Goal: Check status: Check status

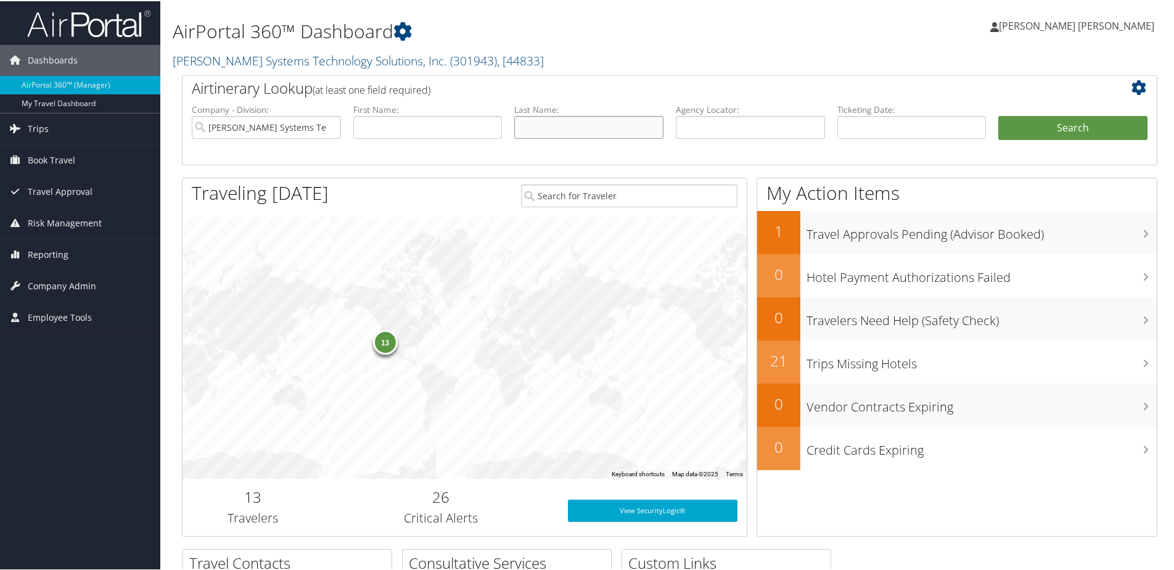
click at [566, 129] on input "text" at bounding box center [588, 126] width 149 height 23
type input "BUTLER"
click at [999, 115] on button "Search" at bounding box center [1073, 127] width 149 height 25
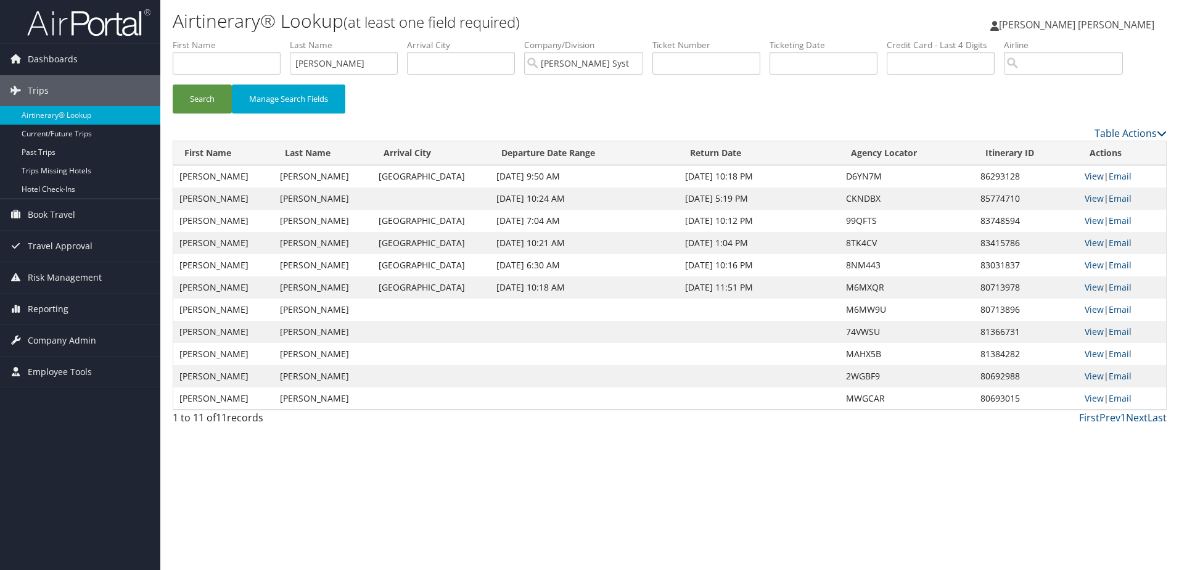
click at [1095, 176] on link "View" at bounding box center [1094, 176] width 19 height 12
click at [1088, 196] on link "View" at bounding box center [1094, 198] width 19 height 12
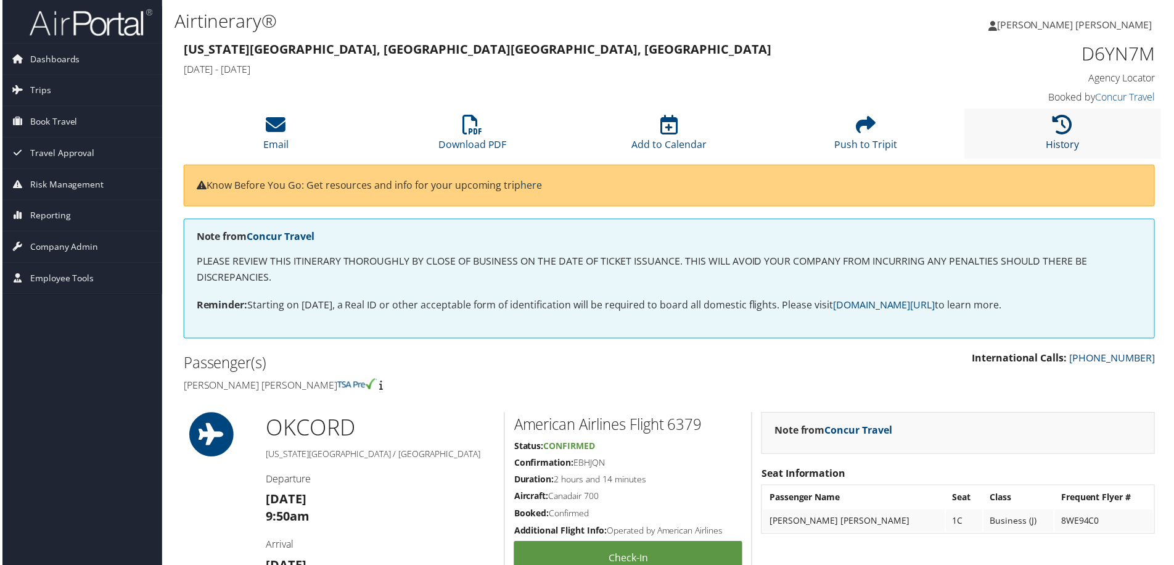
click at [1070, 147] on link "History" at bounding box center [1065, 137] width 34 height 30
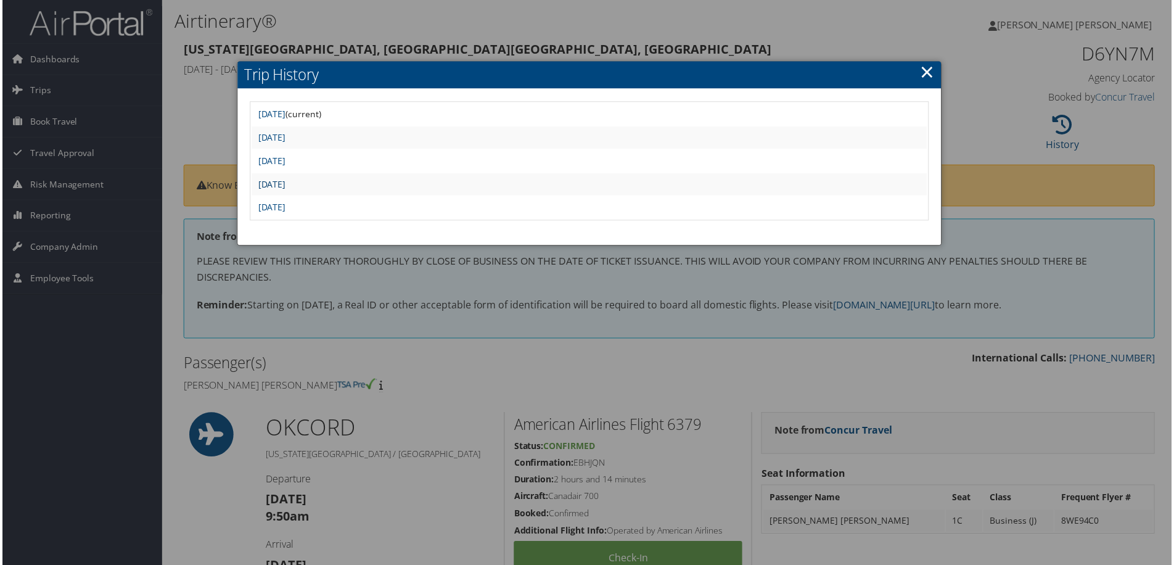
click at [284, 189] on link "Tue Aug 26 11:26:52 MDT 2025" at bounding box center [271, 185] width 28 height 12
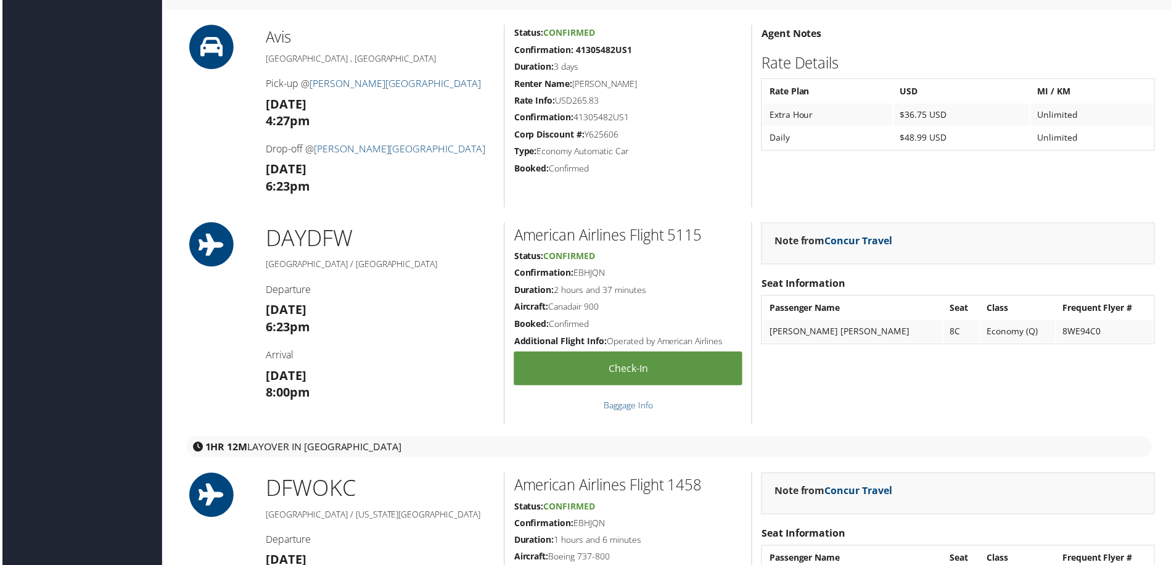
scroll to position [1480, 0]
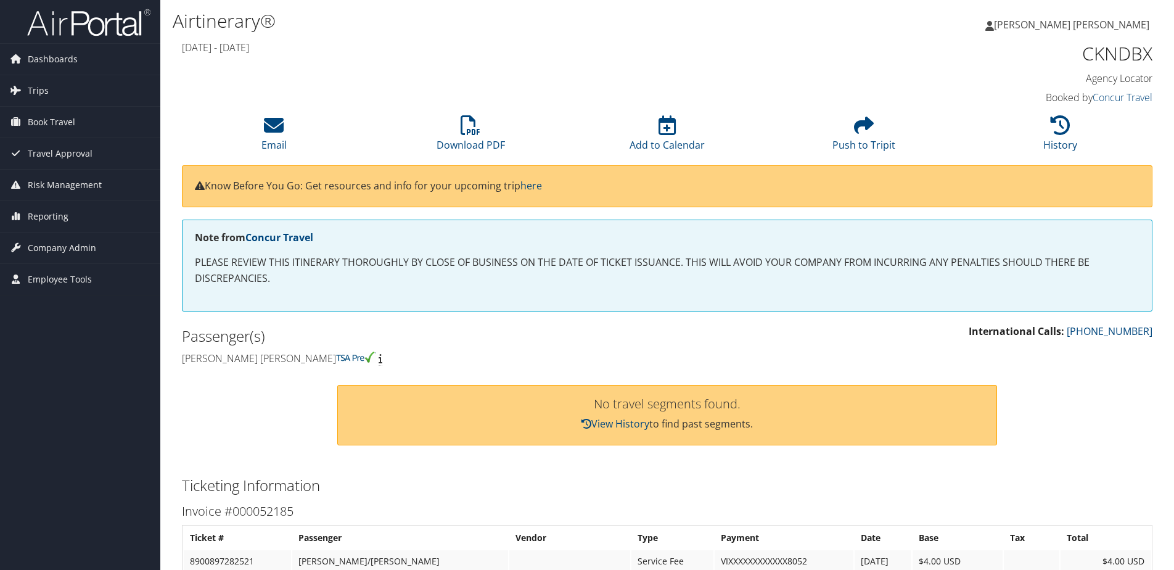
scroll to position [123, 0]
